Goal: Information Seeking & Learning: Compare options

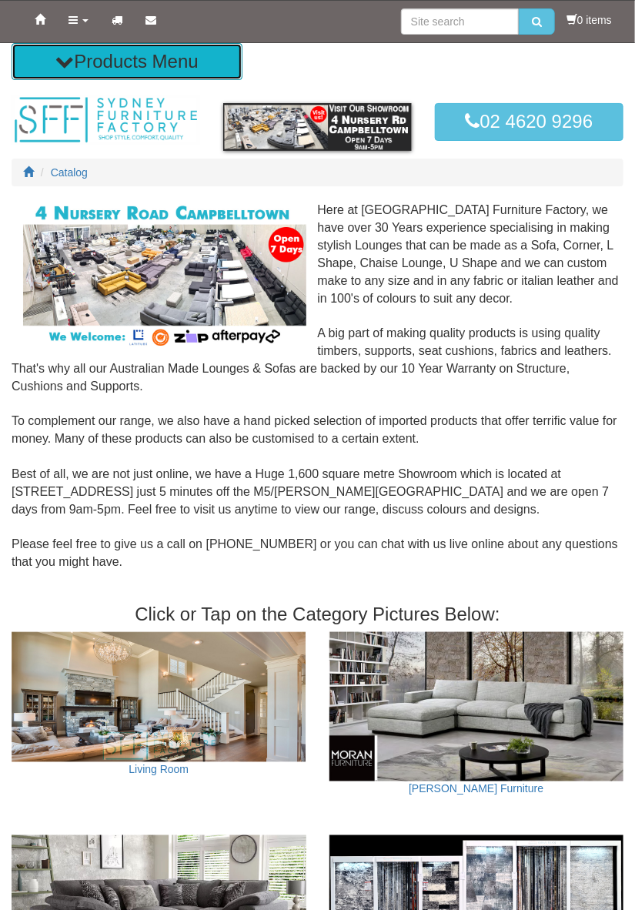
click at [72, 65] on button "Products Menu" at bounding box center [127, 61] width 231 height 37
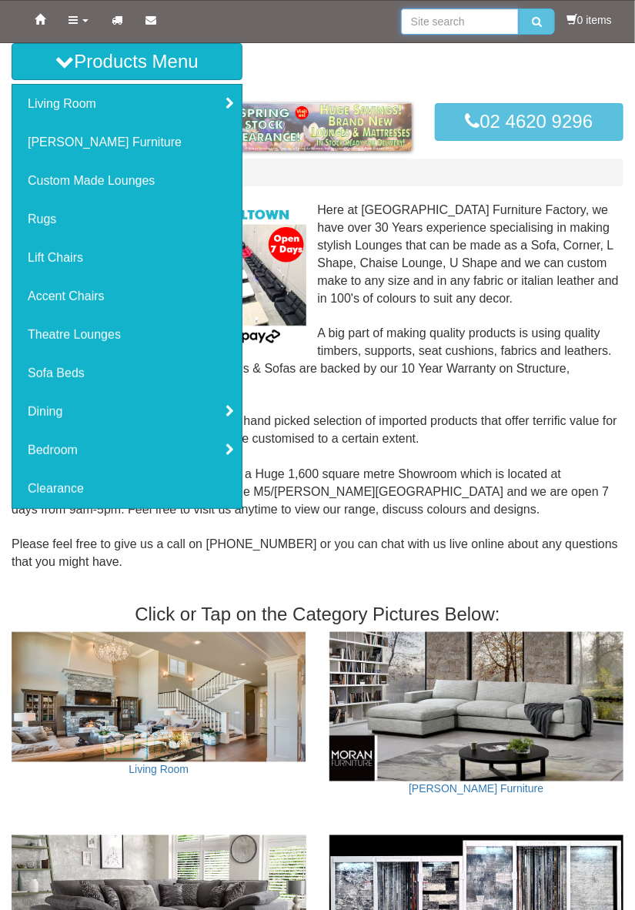
click at [443, 15] on input "search" at bounding box center [460, 21] width 118 height 26
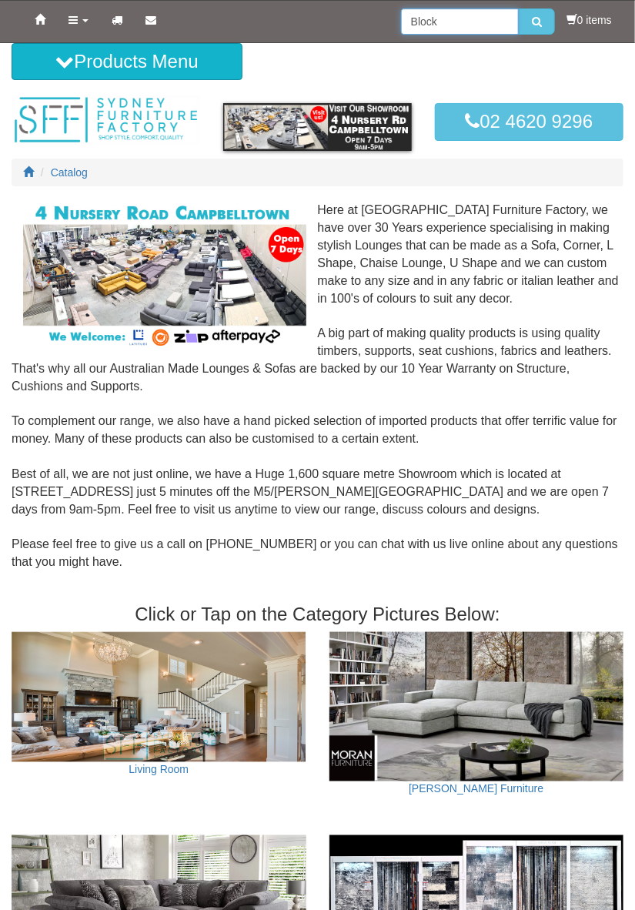
type input "Block"
click at [519, 8] on button "submit" at bounding box center [537, 21] width 36 height 26
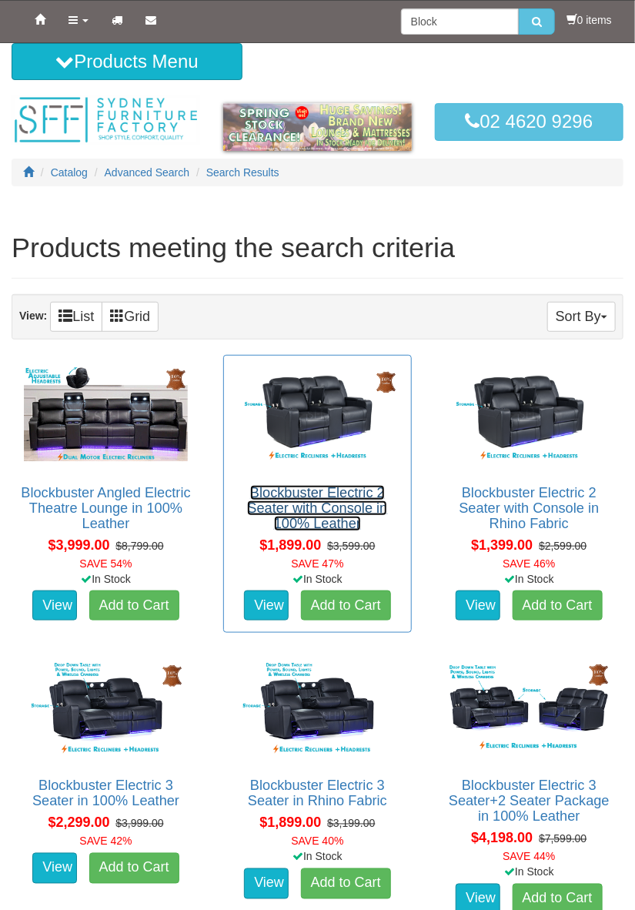
click at [332, 516] on link "Blockbuster Electric 2 Seater with Console in 100% Leather" at bounding box center [317, 508] width 140 height 46
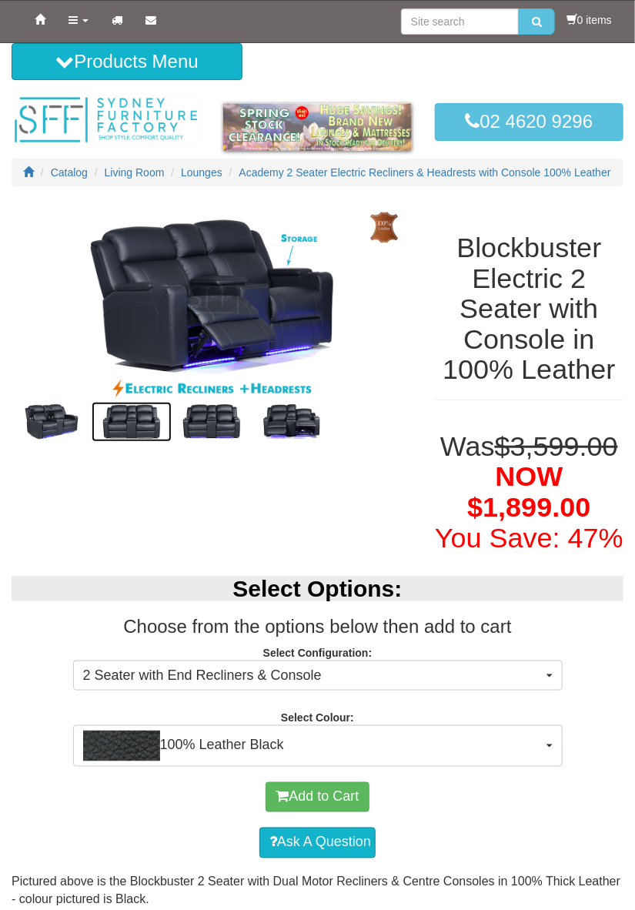
click at [131, 430] on img at bounding box center [132, 422] width 80 height 40
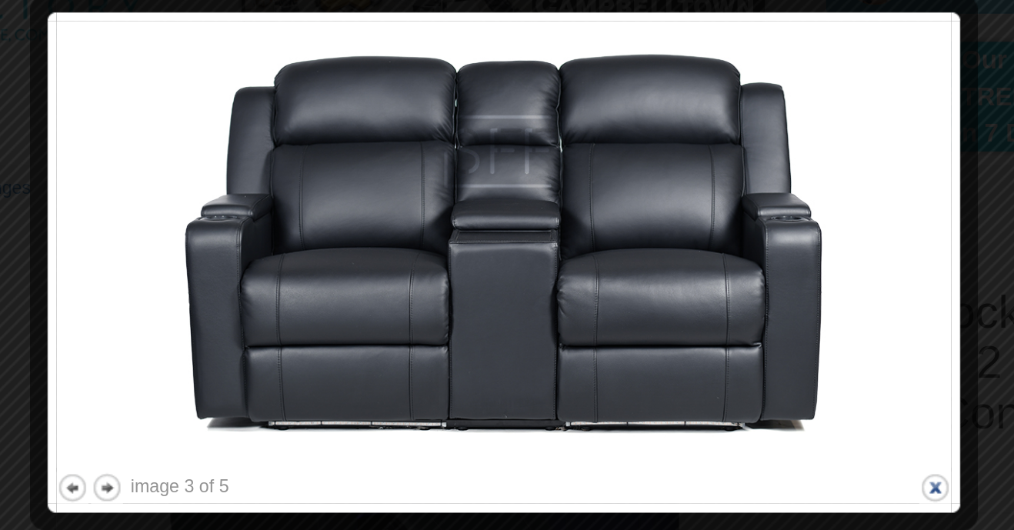
click at [634, 403] on button "close" at bounding box center [767, 401] width 19 height 19
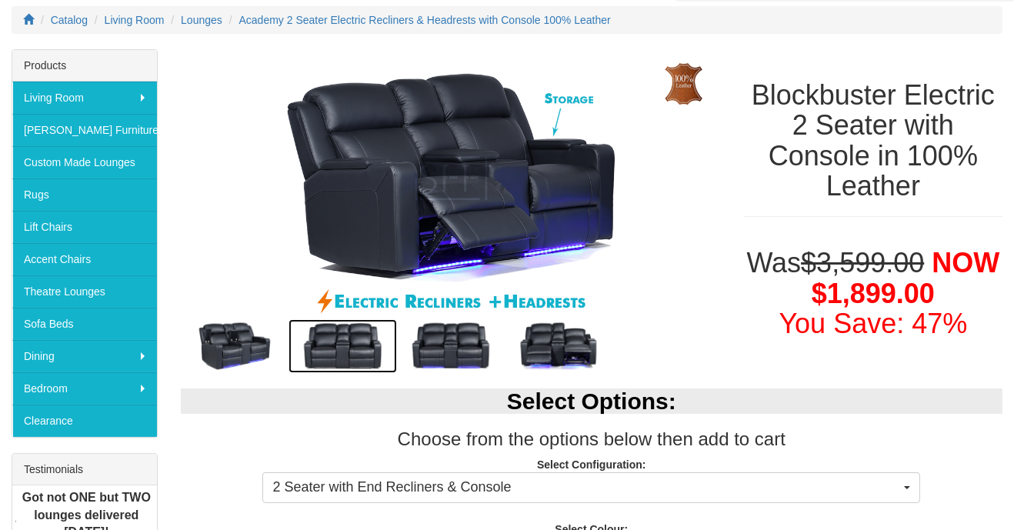
scroll to position [200, 0]
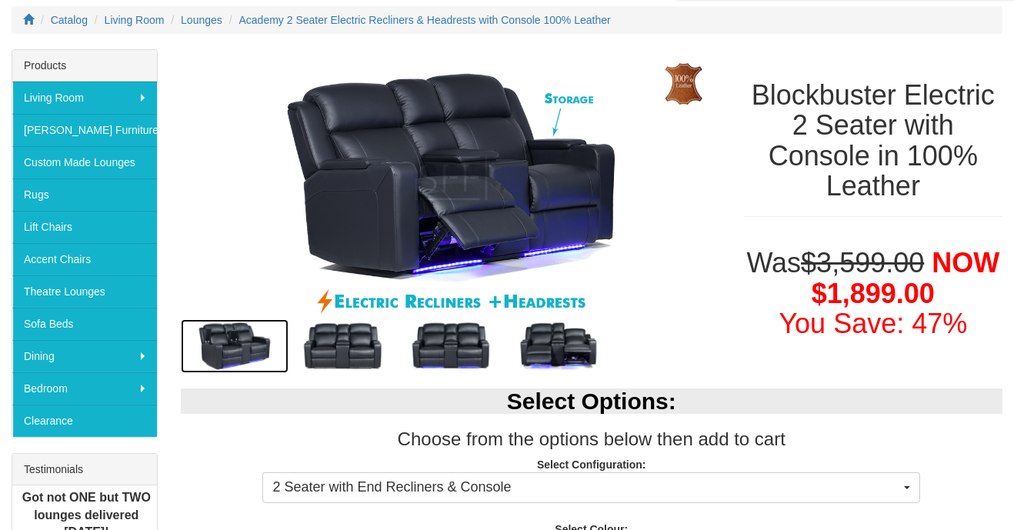
click at [229, 357] on img at bounding box center [235, 346] width 108 height 54
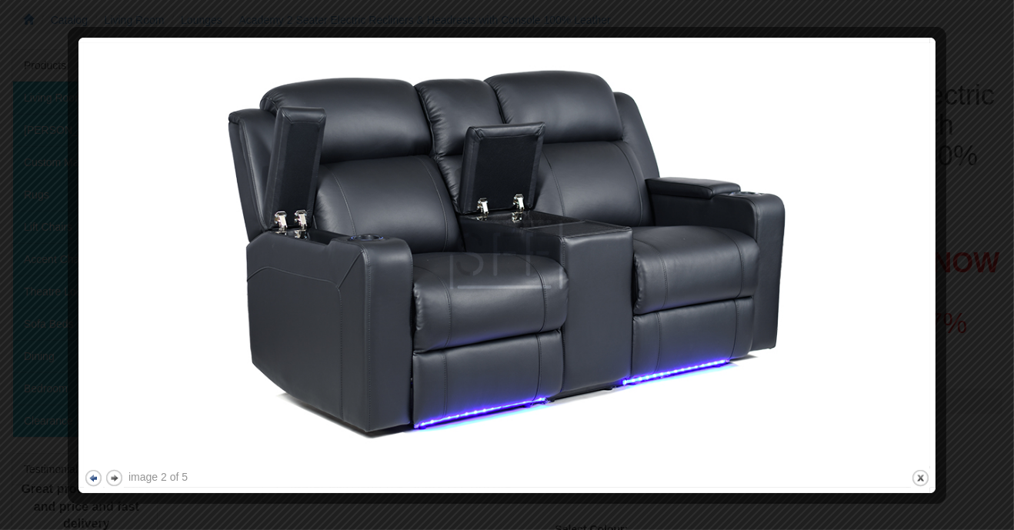
click at [87, 476] on button "previous" at bounding box center [93, 478] width 19 height 19
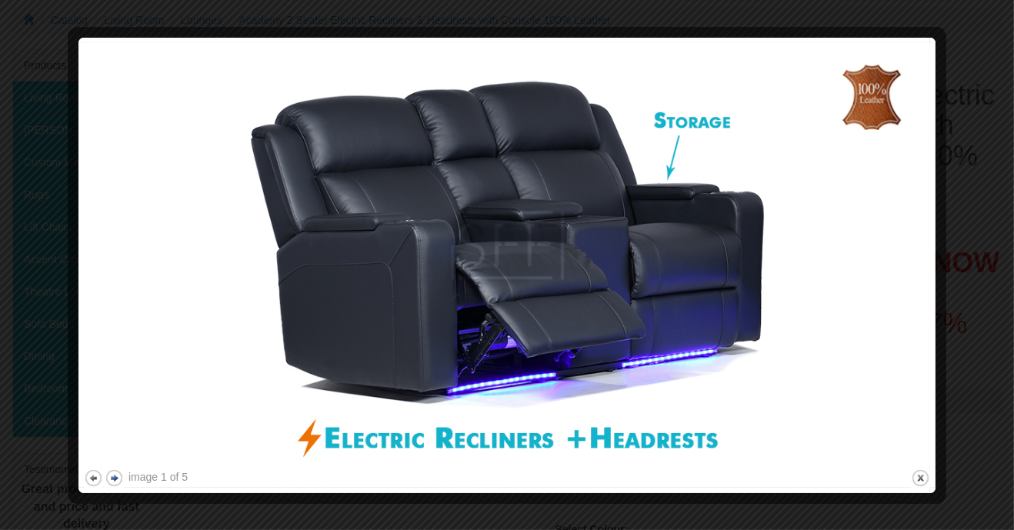
click at [120, 482] on button "next" at bounding box center [114, 478] width 19 height 19
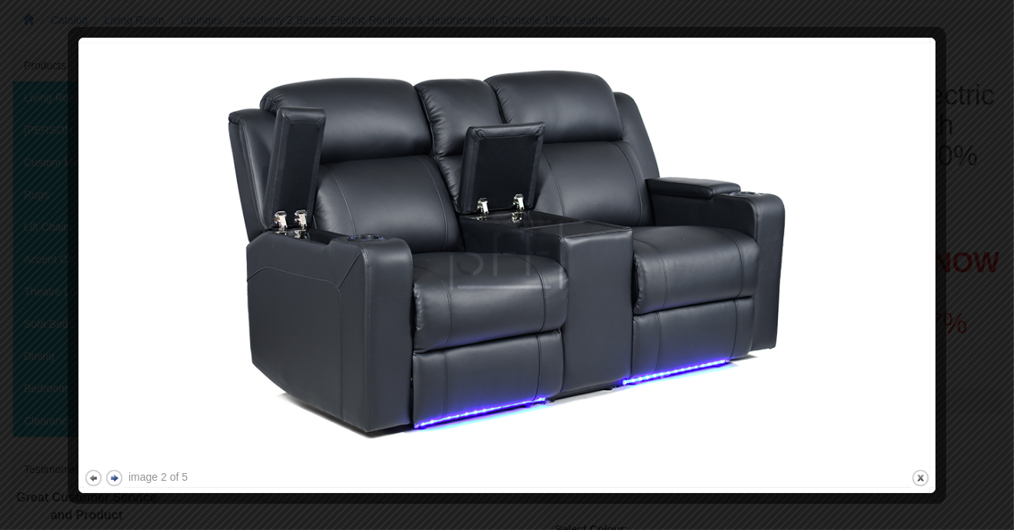
click at [119, 473] on button "next" at bounding box center [114, 478] width 19 height 19
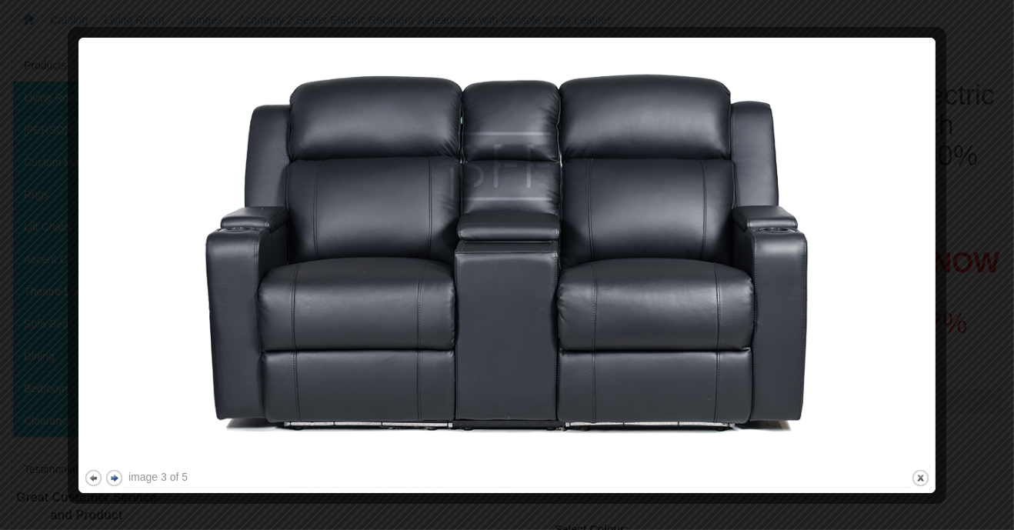
click at [121, 479] on button "next" at bounding box center [114, 478] width 19 height 19
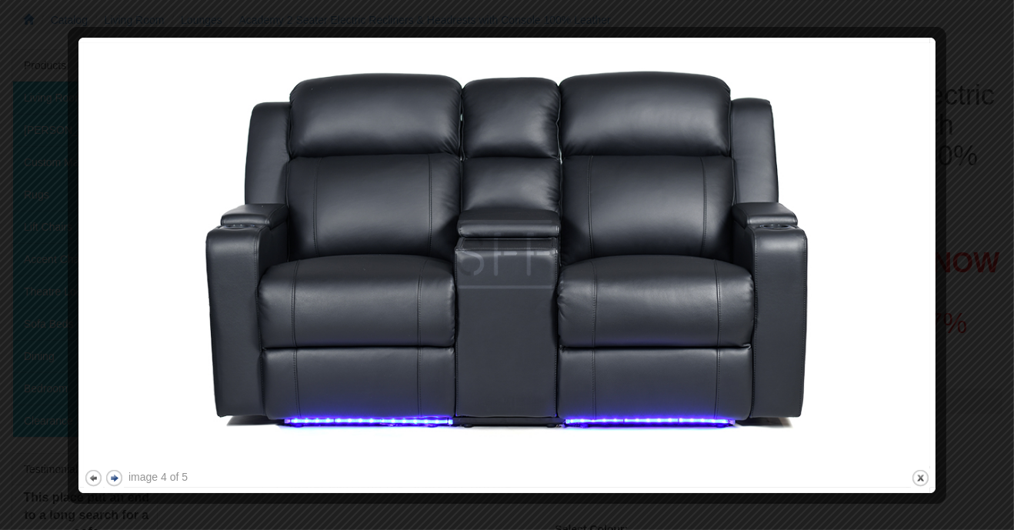
click at [122, 480] on button "next" at bounding box center [114, 478] width 19 height 19
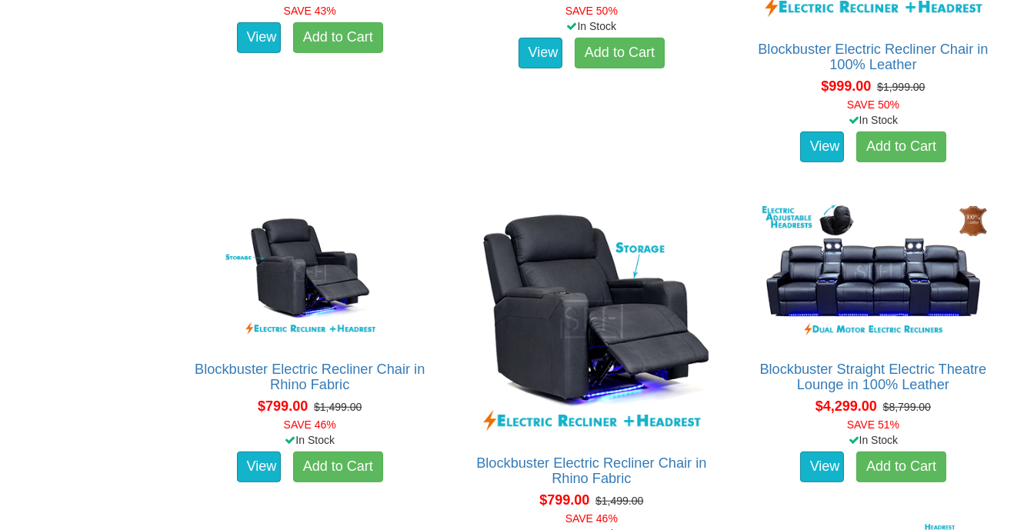
scroll to position [1269, 0]
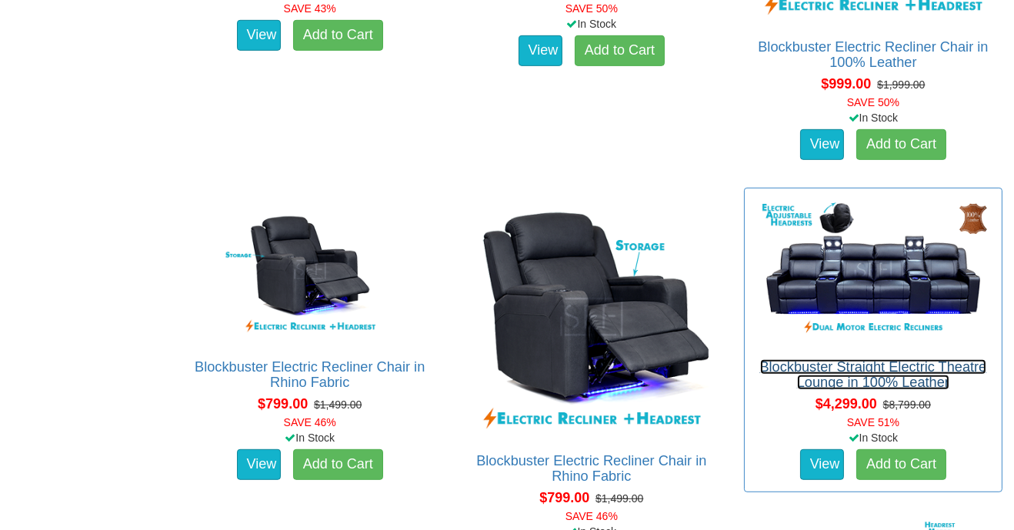
click at [924, 368] on link "Blockbuster Straight Electric Theatre Lounge in 100% Leather" at bounding box center [873, 374] width 227 height 31
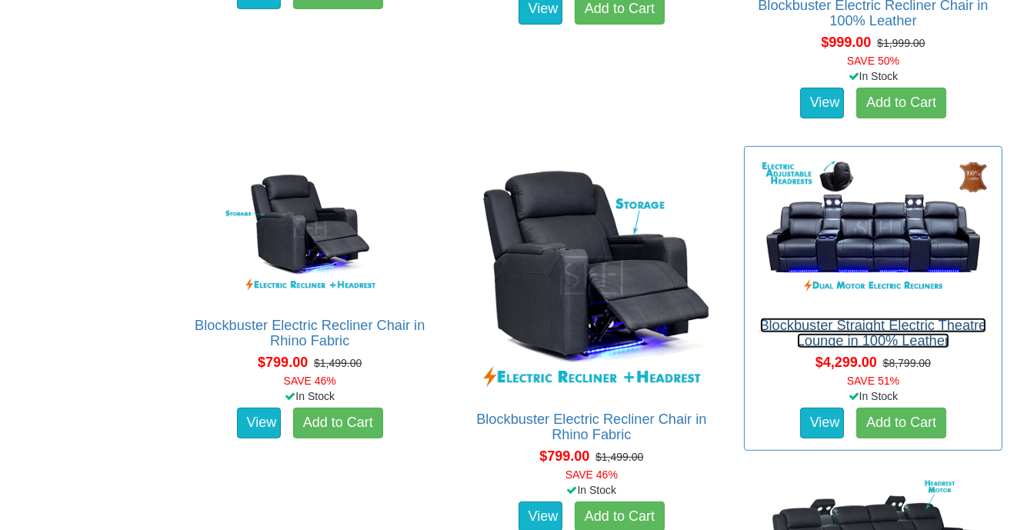
scroll to position [1318, 0]
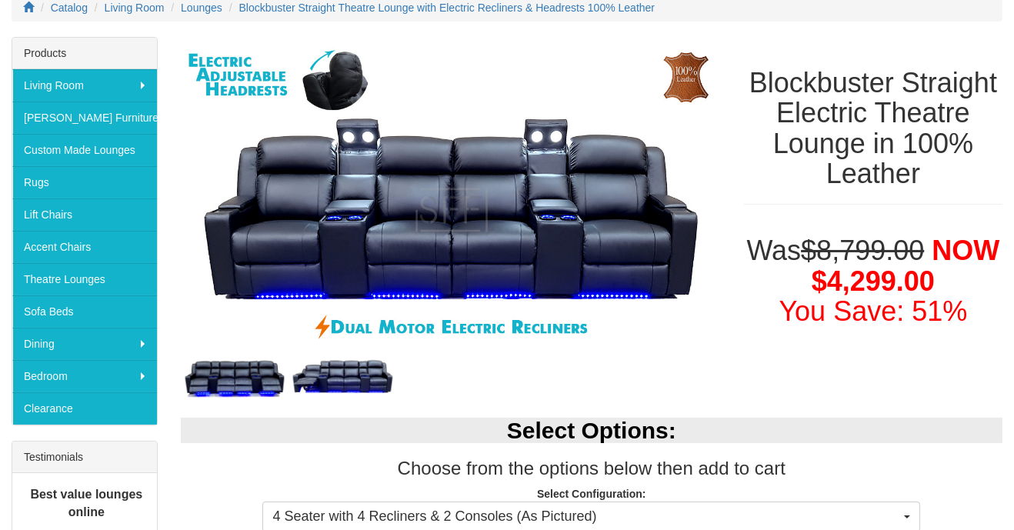
scroll to position [216, 0]
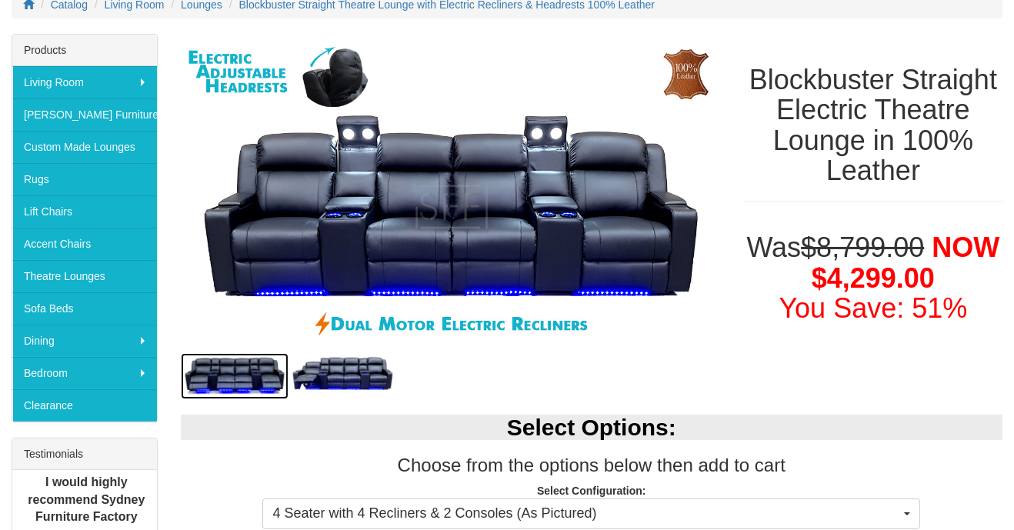
click at [246, 376] on img at bounding box center [235, 376] width 108 height 46
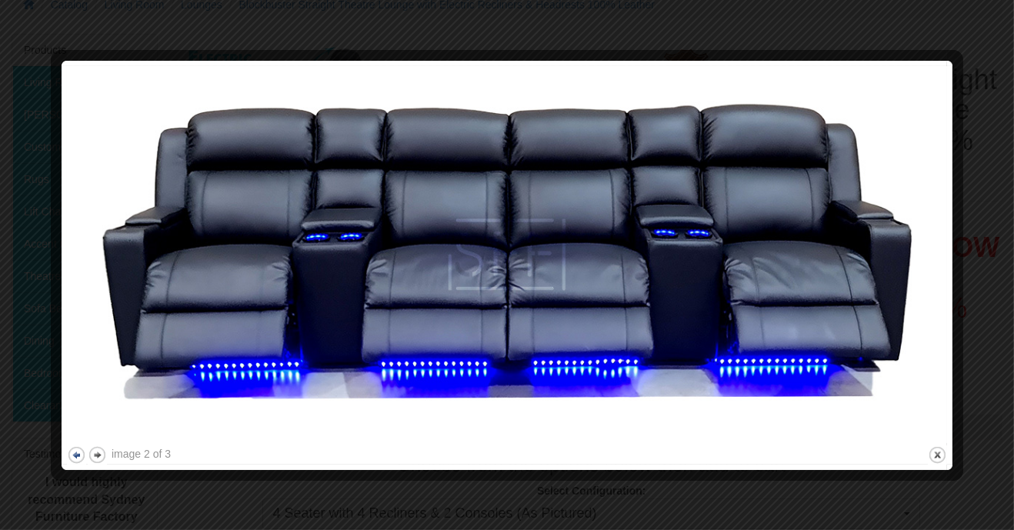
click at [67, 455] on button "previous" at bounding box center [76, 455] width 19 height 19
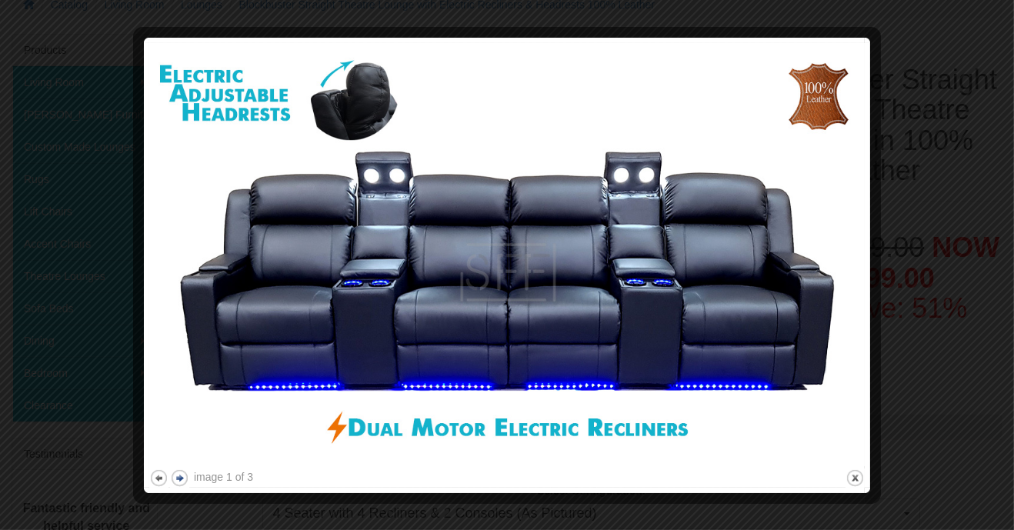
click at [183, 480] on button "next" at bounding box center [179, 478] width 19 height 19
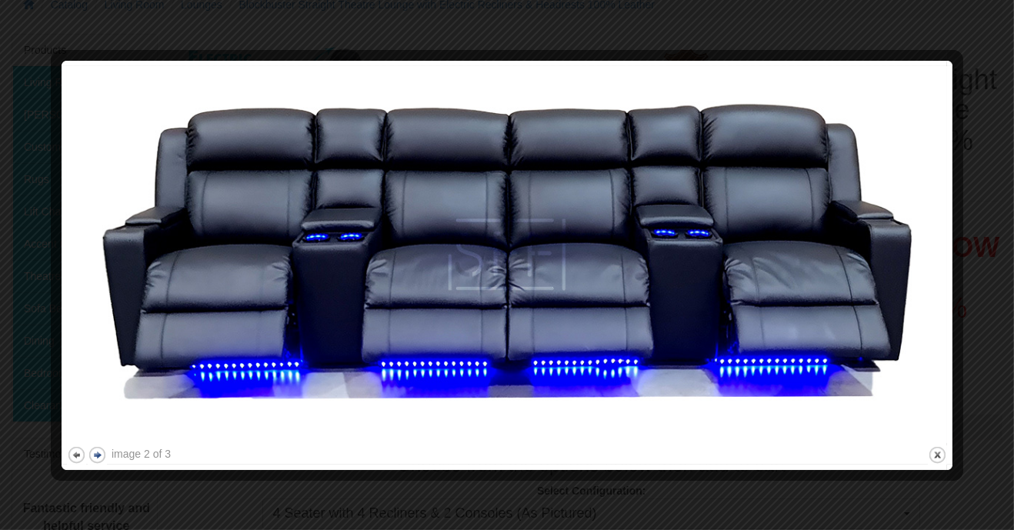
click at [102, 456] on button "next" at bounding box center [97, 455] width 19 height 19
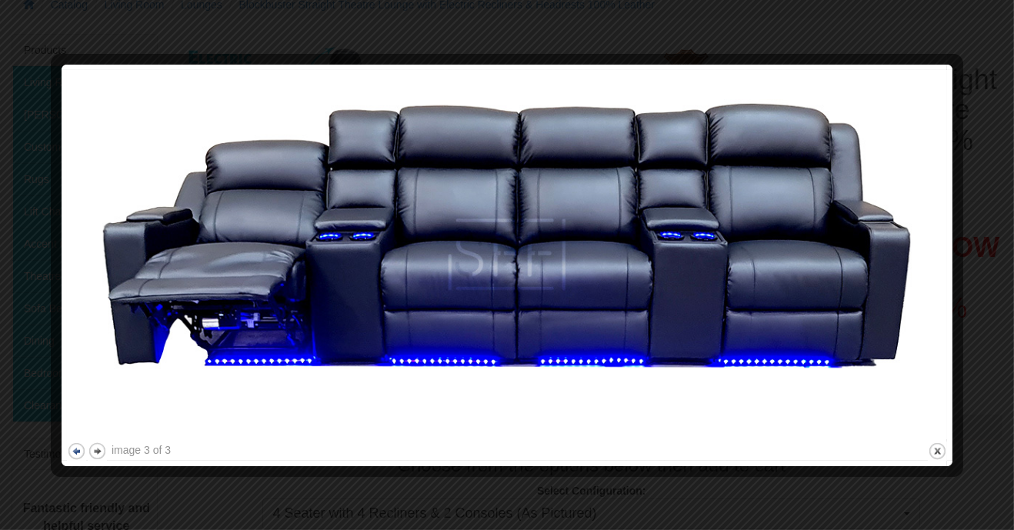
click at [69, 455] on button "previous" at bounding box center [76, 451] width 19 height 19
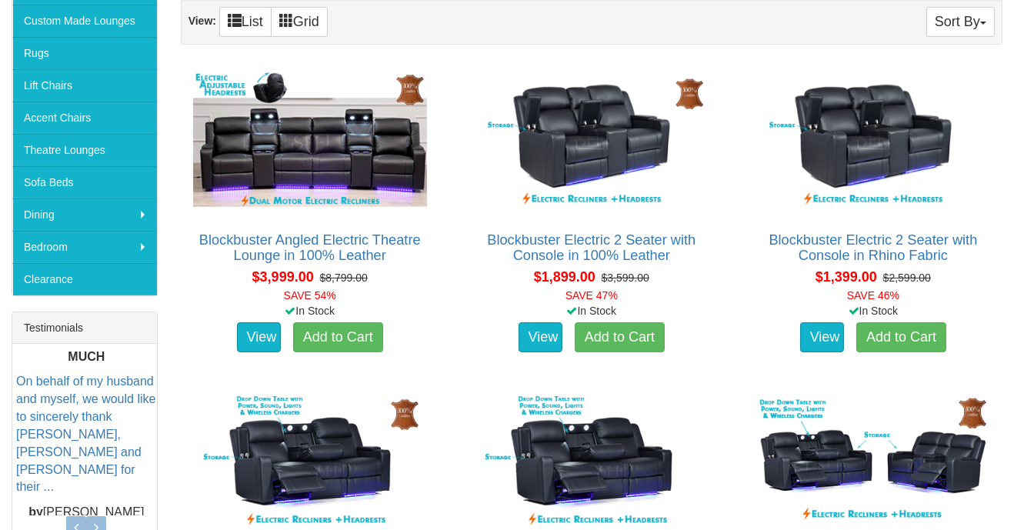
scroll to position [341, 0]
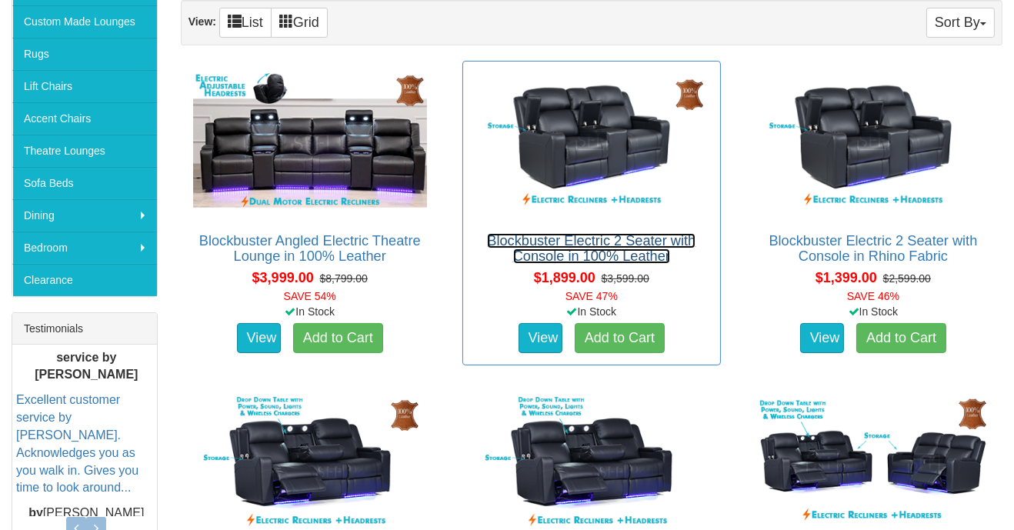
click at [629, 236] on link "Blockbuster Electric 2 Seater with Console in 100% Leather" at bounding box center [591, 248] width 209 height 31
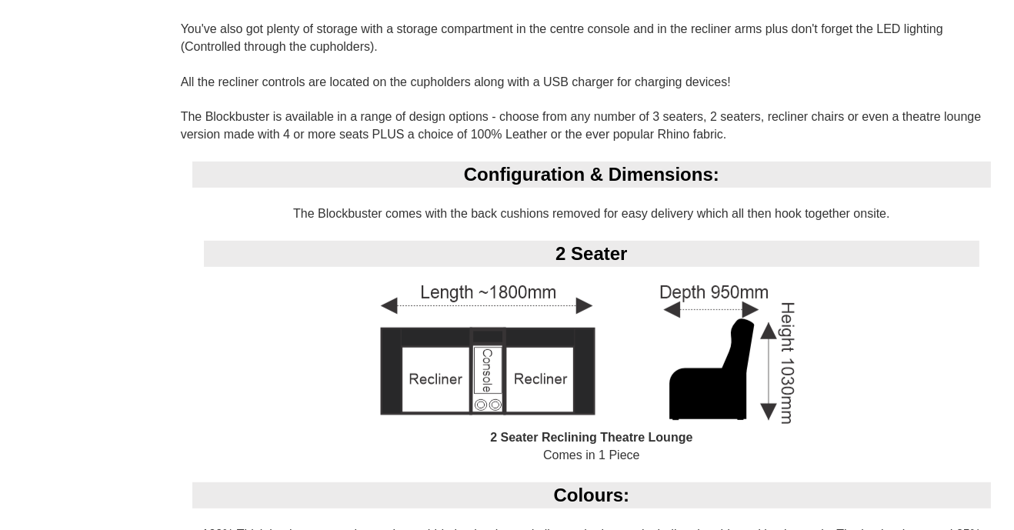
scroll to position [1024, 0]
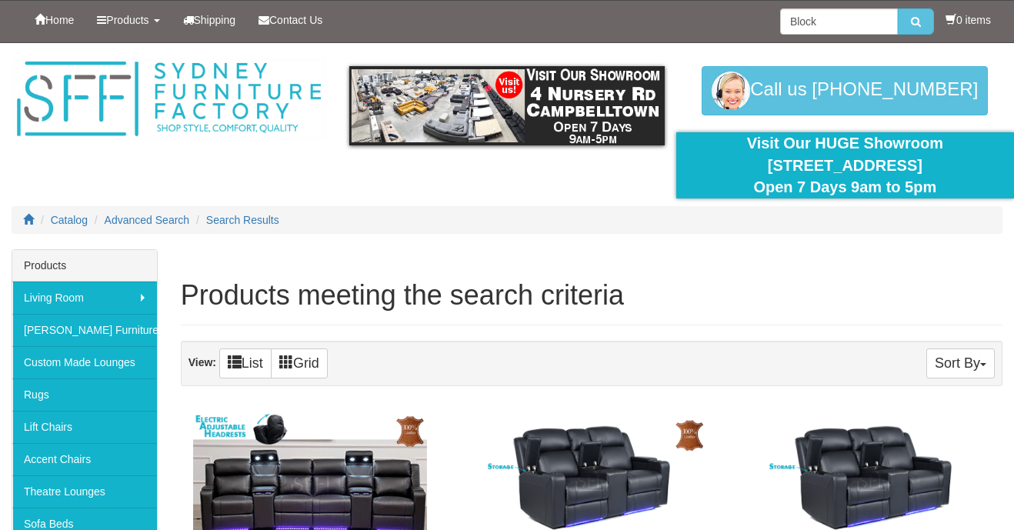
scroll to position [341, 0]
